Goal: Find specific page/section: Find specific page/section

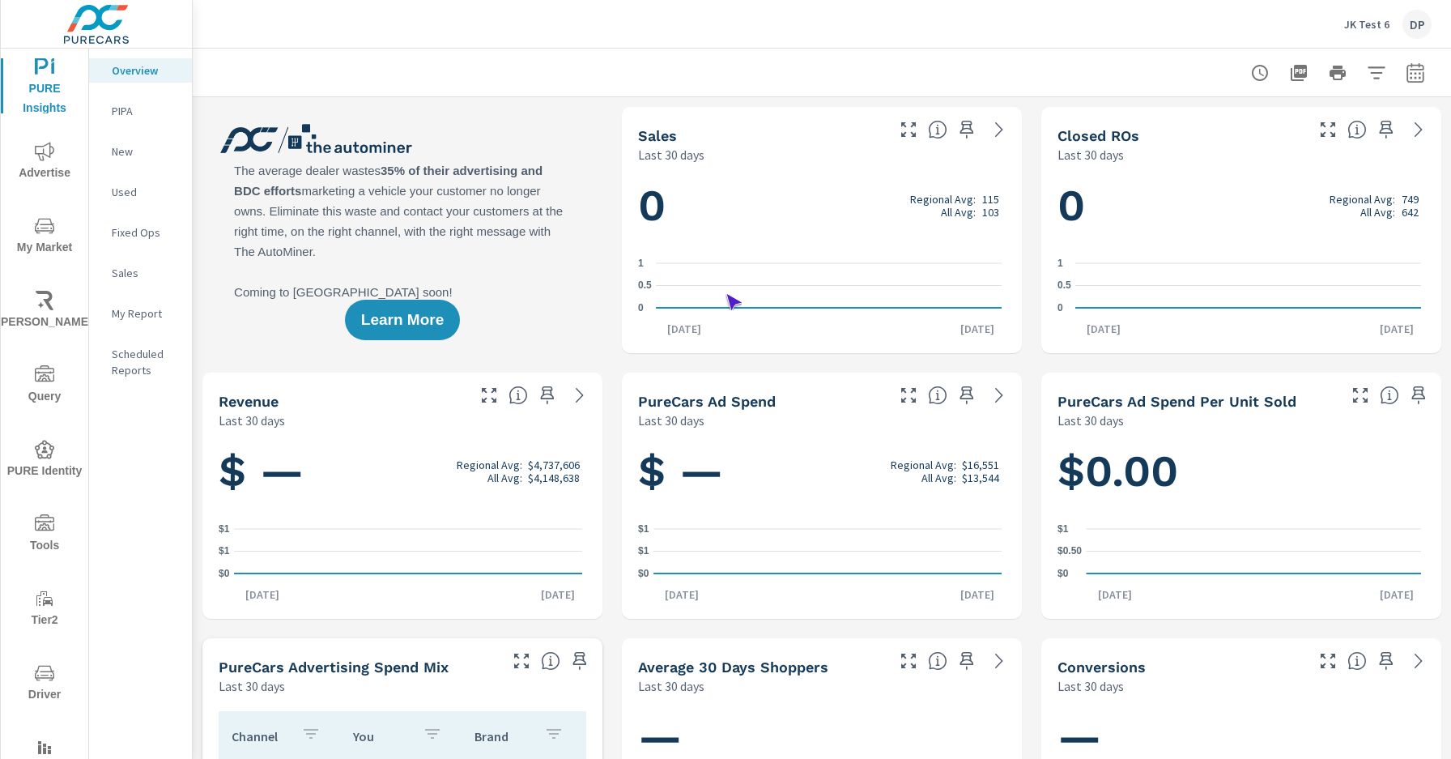
scroll to position [1, 0]
click at [41, 683] on span "Driver" at bounding box center [45, 683] width 78 height 41
